Goal: Task Accomplishment & Management: Use online tool/utility

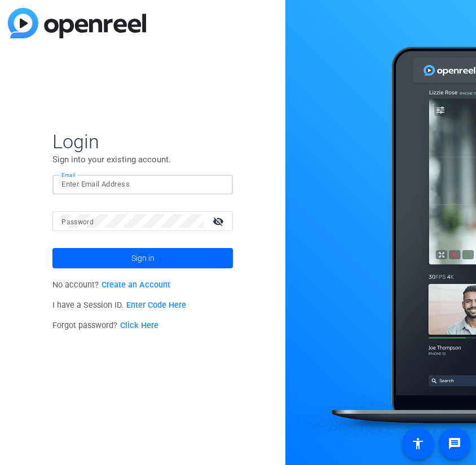
click at [118, 188] on input "Email" at bounding box center [142, 185] width 162 height 14
click at [144, 187] on input "Email" at bounding box center [142, 185] width 162 height 14
type input "p"
click at [150, 185] on input "pod7@tube" at bounding box center [142, 185] width 162 height 14
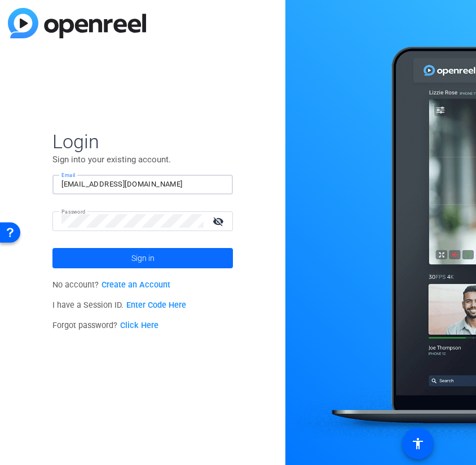
type input "[EMAIL_ADDRESS][DOMAIN_NAME]"
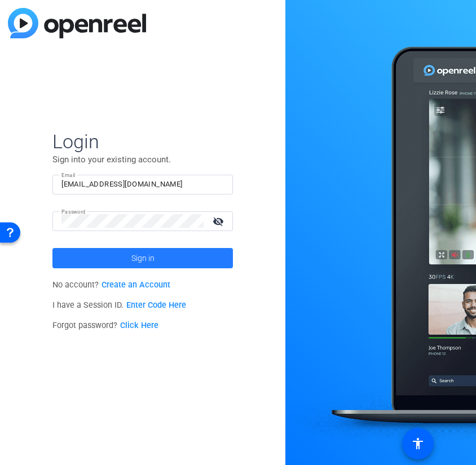
click at [142, 254] on span "Sign in" at bounding box center [142, 258] width 23 height 28
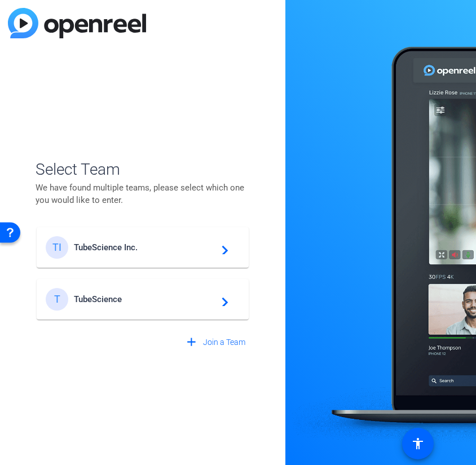
click at [153, 253] on div "TI TubeScience Inc. navigate_next" at bounding box center [143, 247] width 194 height 23
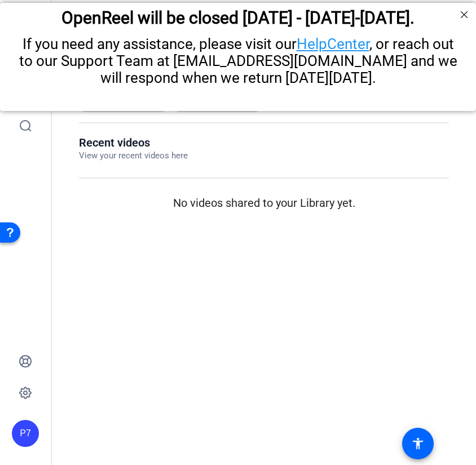
click at [63, 195] on div "Send A Video Request Request recordings from anyone, anywhere ENTERPRISE Record…" at bounding box center [264, 145] width 424 height 162
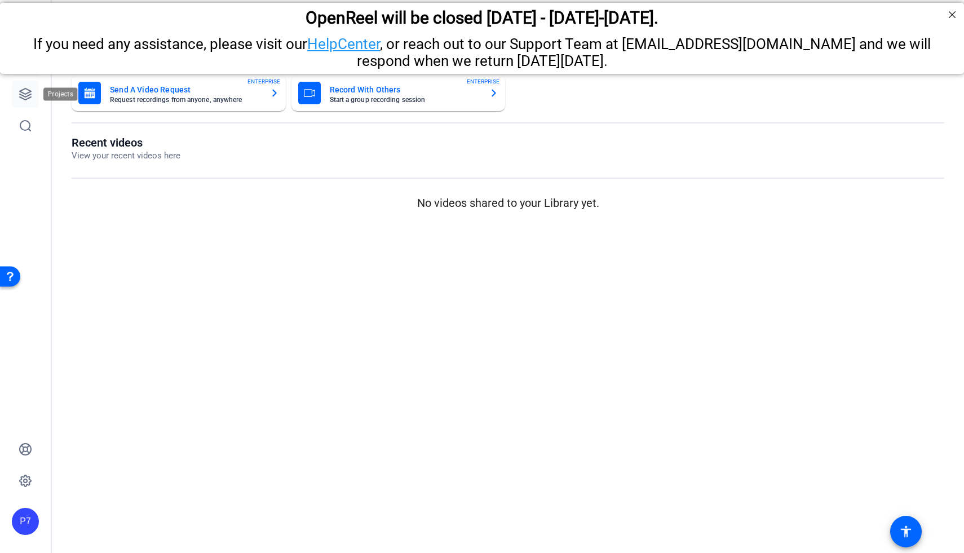
click at [27, 98] on icon at bounding box center [25, 94] width 11 height 11
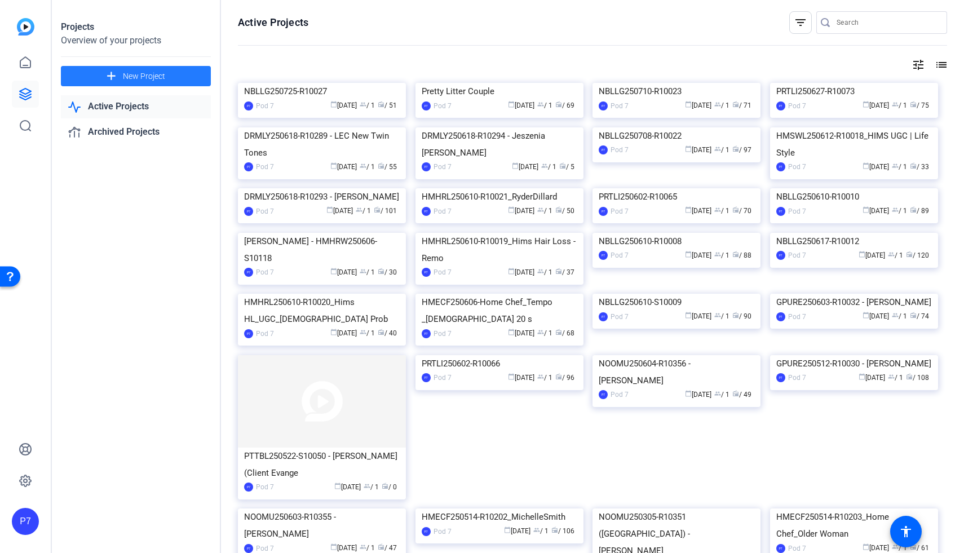
click at [171, 72] on span at bounding box center [136, 76] width 150 height 27
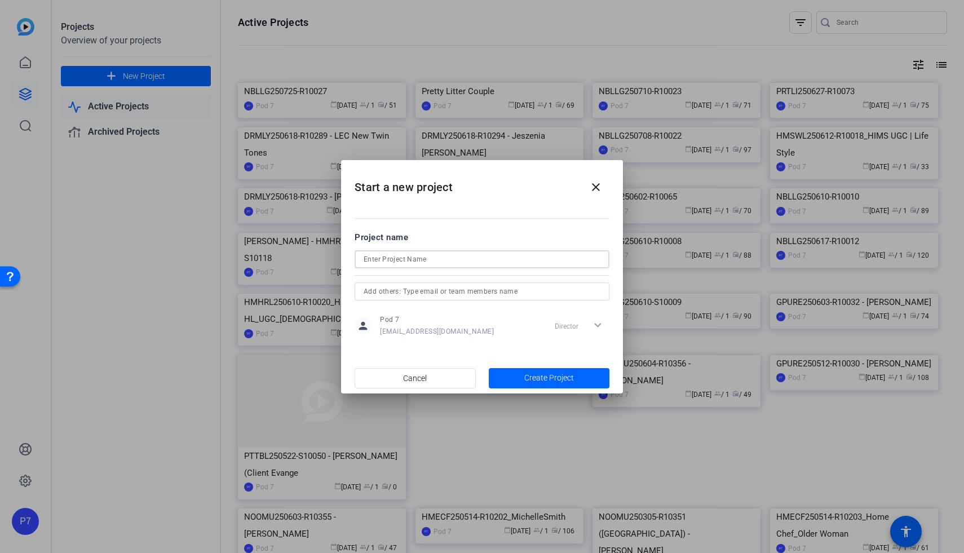
click at [381, 261] on input at bounding box center [482, 260] width 237 height 14
type input "PRTLI250725-R10082"
click at [475, 377] on span "Create Project" at bounding box center [549, 378] width 50 height 12
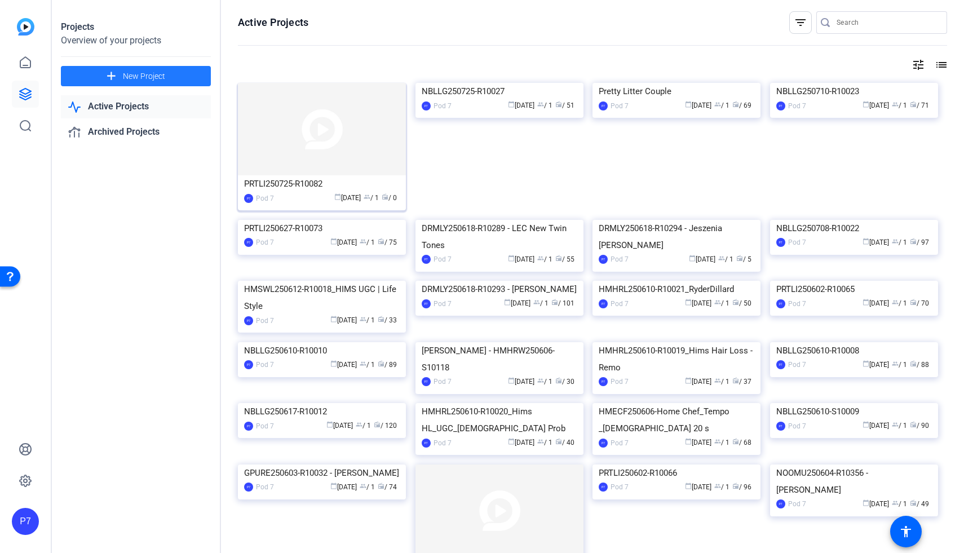
click at [341, 153] on img at bounding box center [322, 129] width 168 height 92
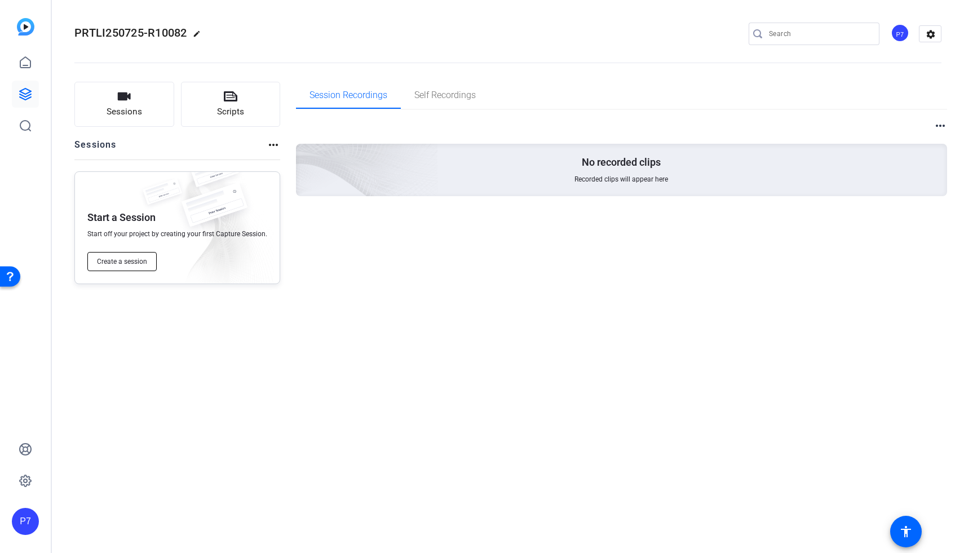
click at [135, 262] on span "Create a session" at bounding box center [122, 261] width 50 height 9
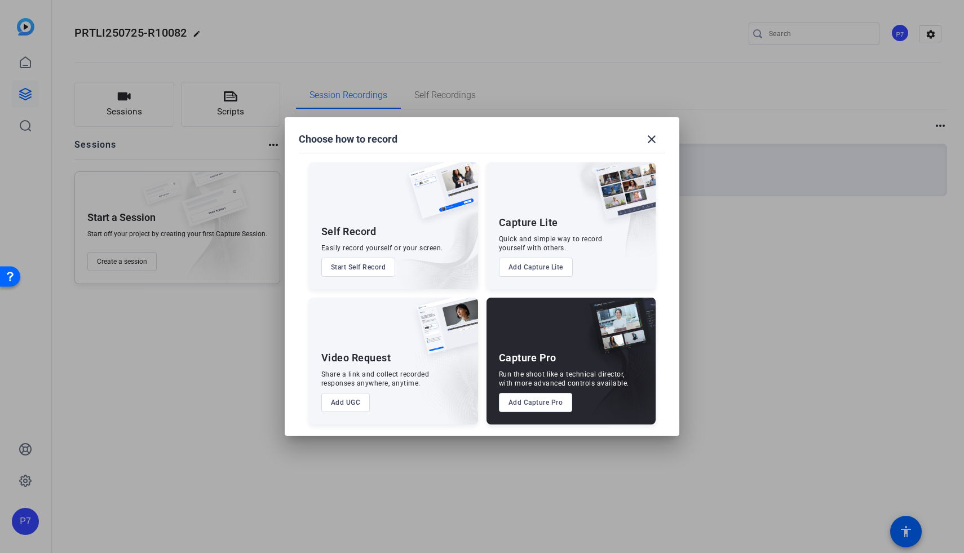
click at [475, 399] on button "Add Capture Pro" at bounding box center [536, 402] width 74 height 19
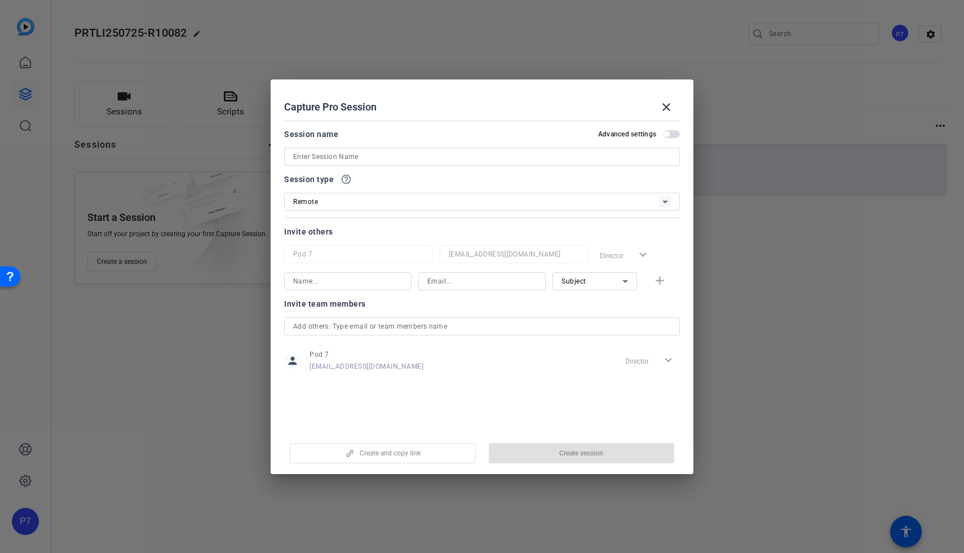
click at [409, 151] on input at bounding box center [482, 157] width 378 height 14
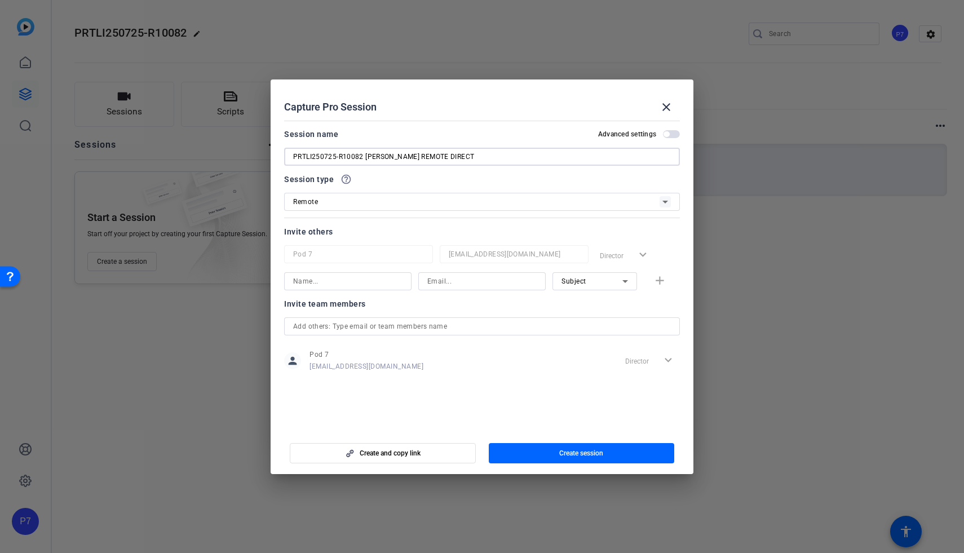
click at [386, 157] on input "PRTLI250725-R10082 [PERSON_NAME] REMOTE DIRECT" at bounding box center [482, 157] width 378 height 14
type input "PRTLI250725-R10082 [PERSON_NAME] REMOTE DIRECT"
click at [475, 446] on span "button" at bounding box center [582, 453] width 186 height 27
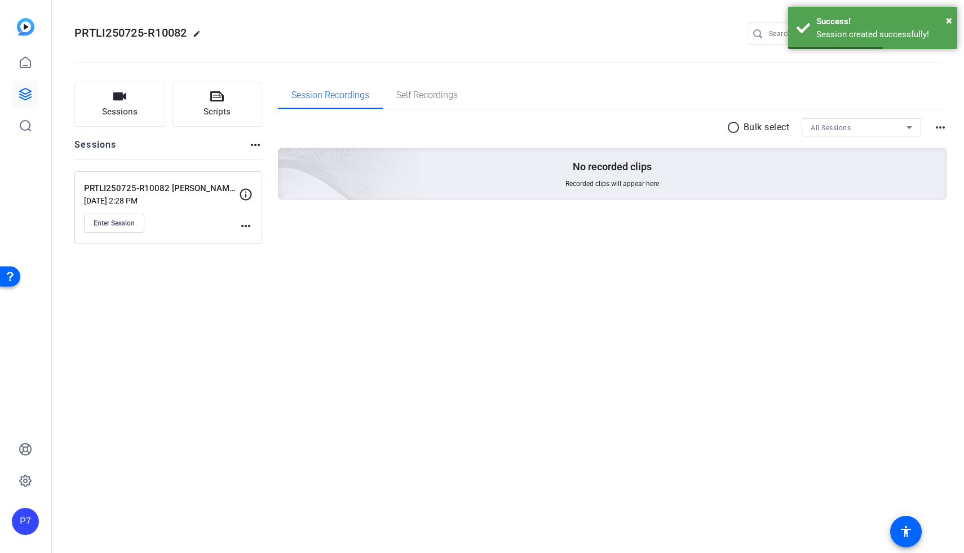
click at [249, 223] on mat-icon "more_horiz" at bounding box center [246, 226] width 14 height 14
click at [278, 243] on span "Edit Session" at bounding box center [273, 243] width 51 height 14
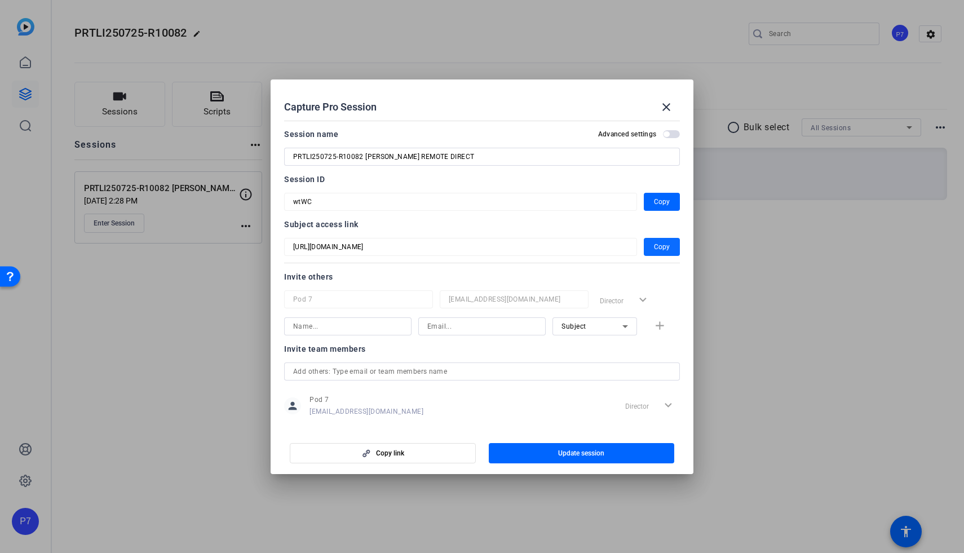
click at [475, 249] on span "Copy" at bounding box center [662, 247] width 16 height 14
click at [475, 206] on span "Copy" at bounding box center [662, 202] width 16 height 14
